Goal: Navigation & Orientation: Find specific page/section

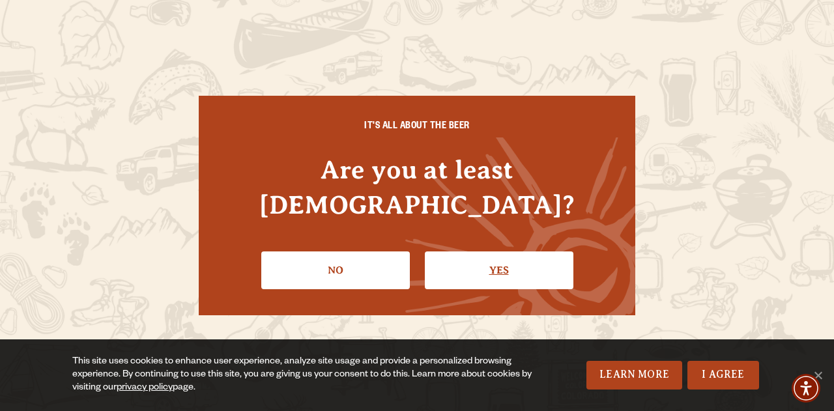
click at [503, 251] on link "Yes" at bounding box center [499, 270] width 149 height 38
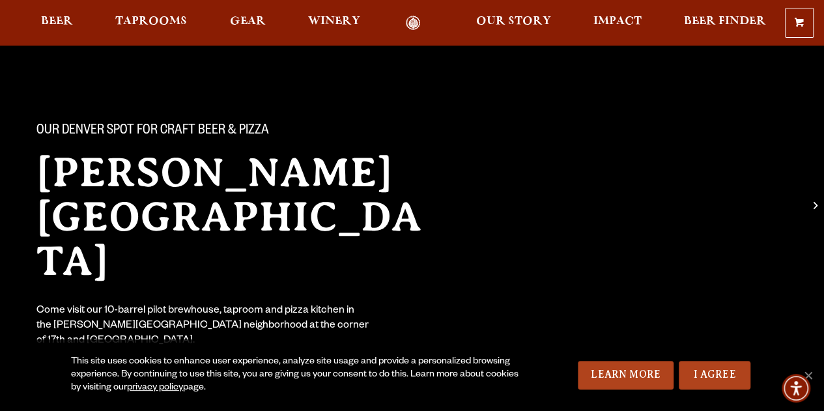
scroll to position [65, 0]
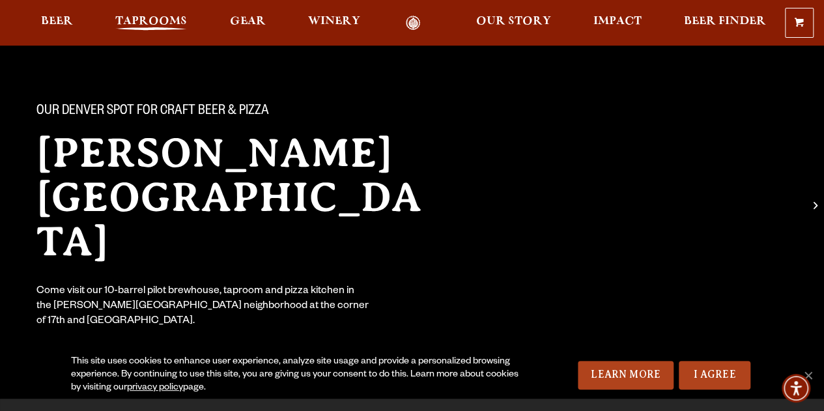
click at [158, 22] on span "Taprooms" at bounding box center [151, 21] width 72 height 10
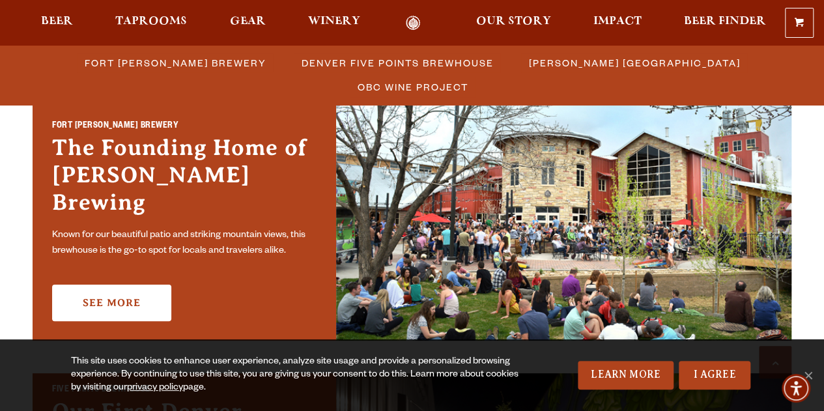
scroll to position [326, 0]
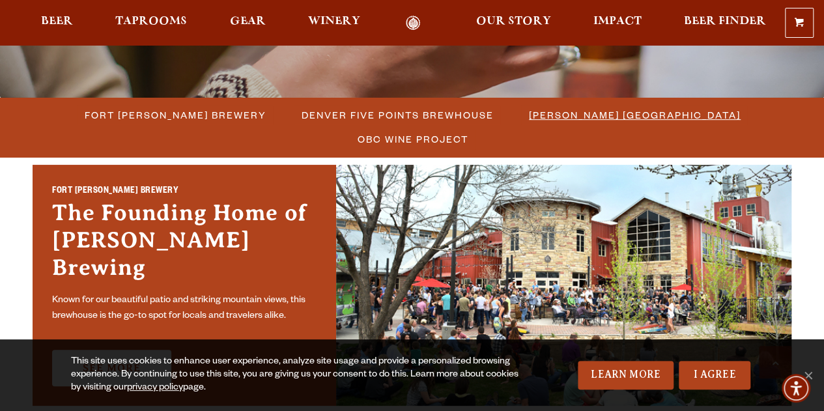
click at [620, 111] on span "[PERSON_NAME] [GEOGRAPHIC_DATA]" at bounding box center [635, 115] width 212 height 19
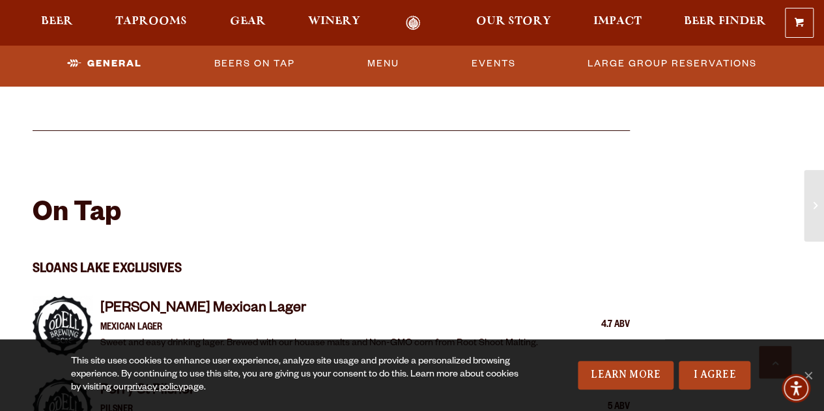
scroll to position [456, 0]
